Goal: Transaction & Acquisition: Purchase product/service

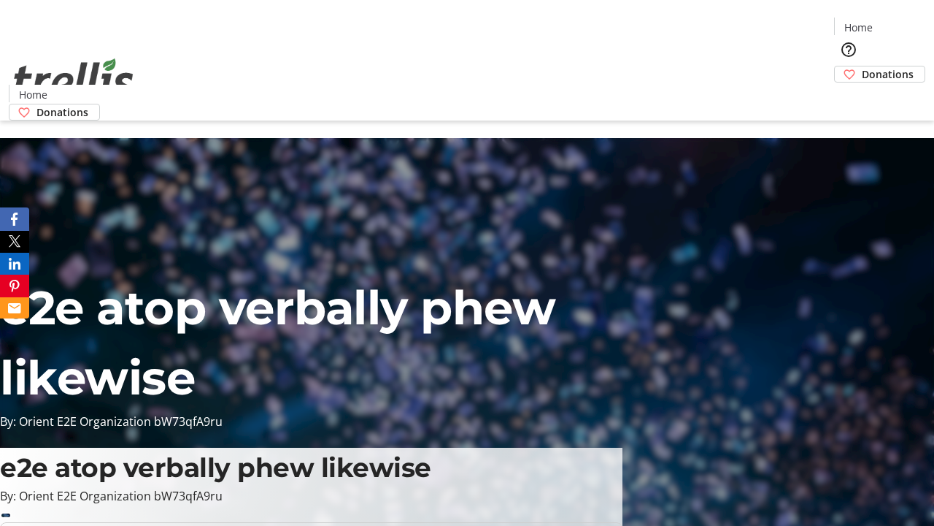
click at [862, 66] on span "Donations" at bounding box center [888, 73] width 52 height 15
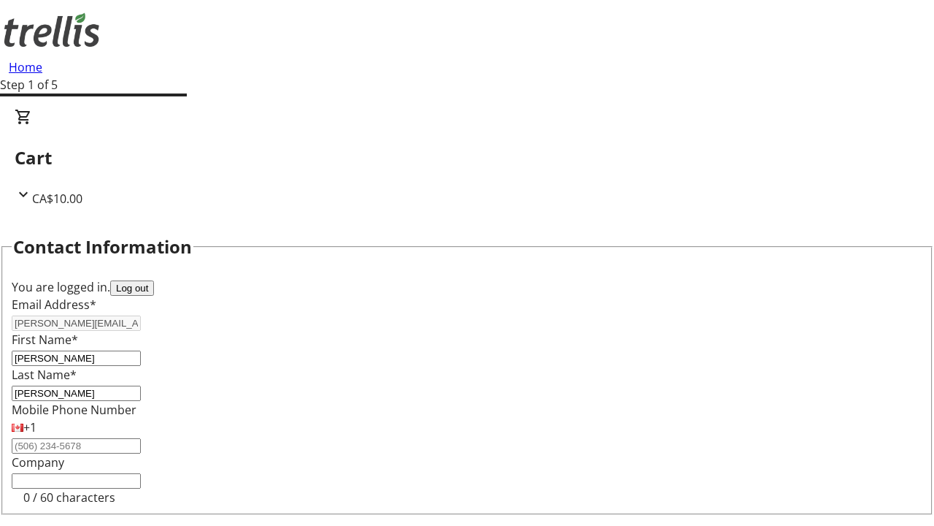
select select "BC"
select select "CA"
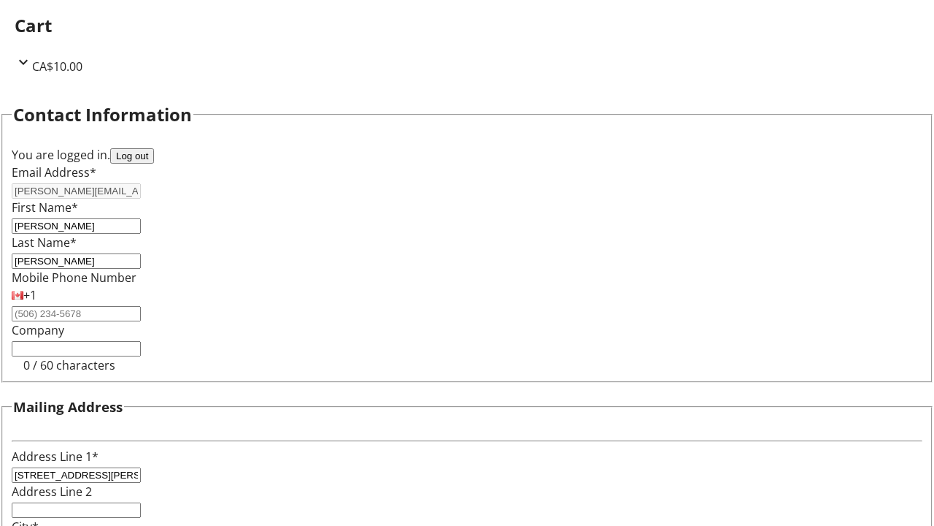
type input "Kelowna"
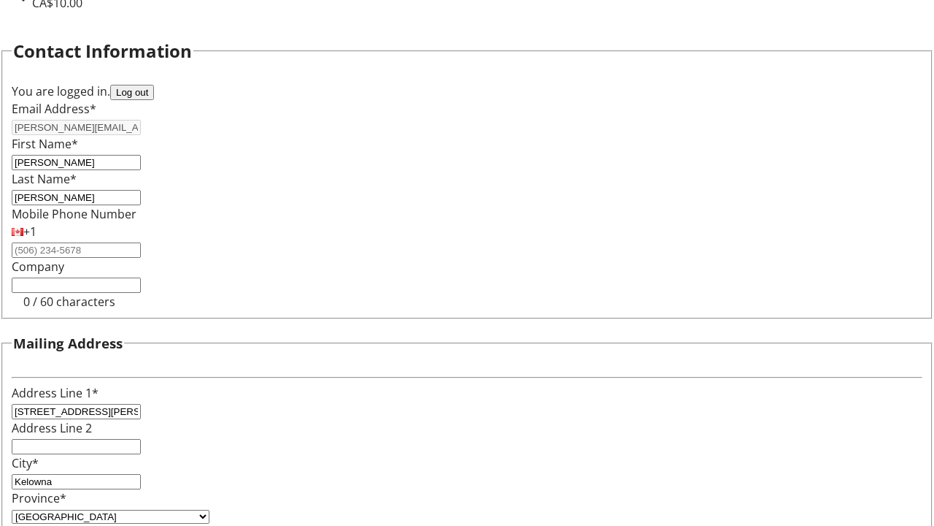
type input "V1Y 0C2"
